Goal: Navigation & Orientation: Find specific page/section

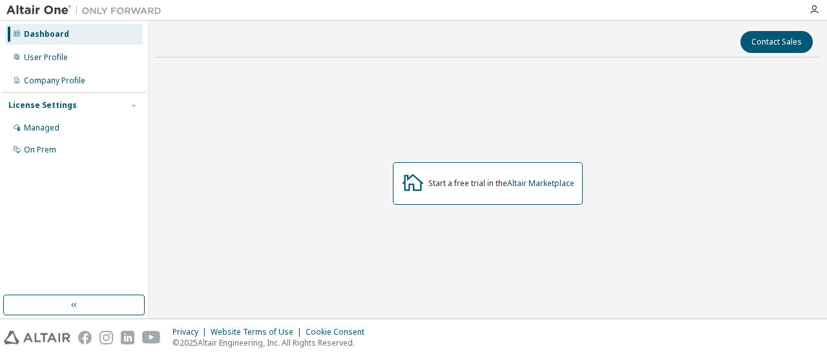
click at [367, 183] on div "Start a free trial in the Altair Marketplace" at bounding box center [487, 183] width 665 height 231
click at [34, 60] on div "User Profile" at bounding box center [46, 57] width 44 height 10
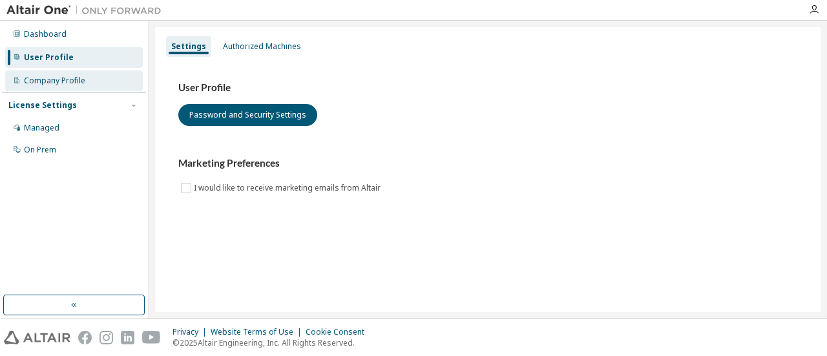
click at [54, 81] on div "Company Profile" at bounding box center [54, 81] width 61 height 10
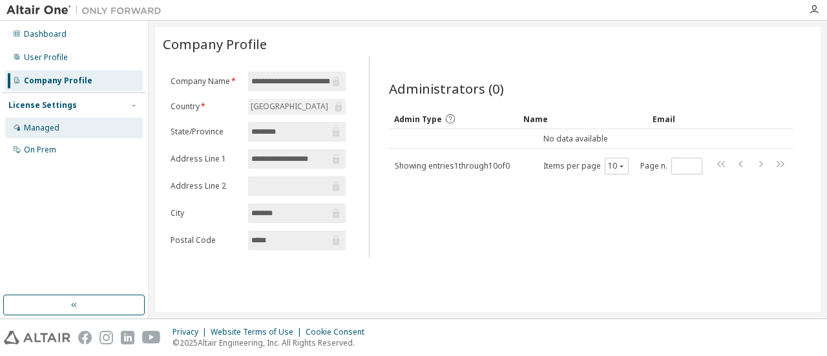
click at [68, 138] on div "Managed" at bounding box center [74, 128] width 138 height 21
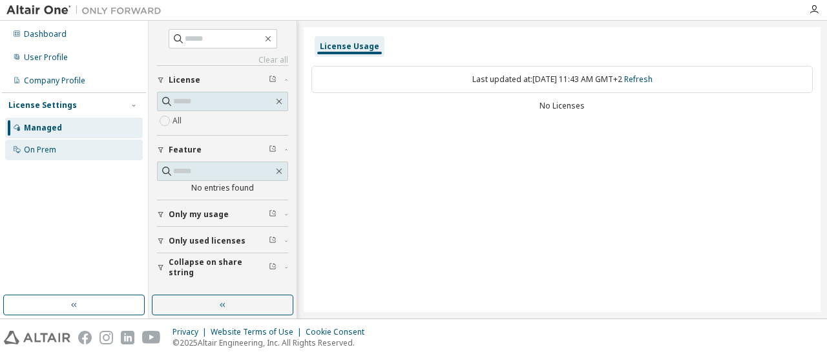
click at [30, 154] on div "On Prem" at bounding box center [40, 150] width 32 height 10
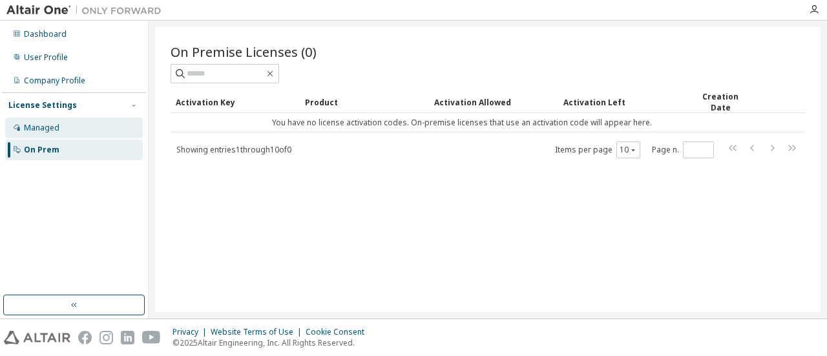
click at [31, 132] on div "Managed" at bounding box center [42, 128] width 36 height 10
